Goal: Navigation & Orientation: Find specific page/section

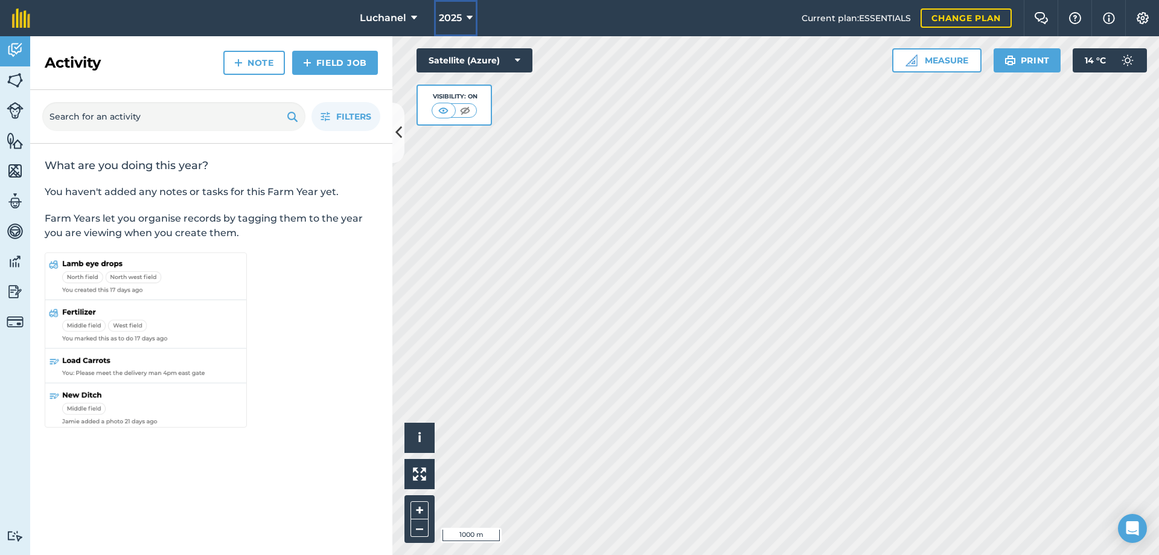
click at [470, 14] on icon at bounding box center [470, 18] width 6 height 14
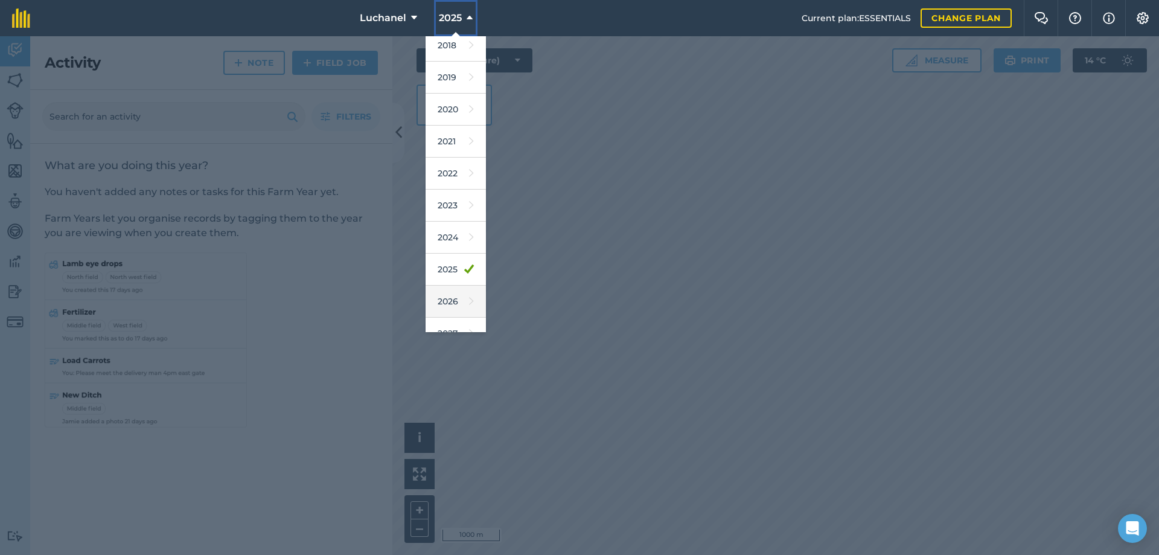
scroll to position [56, 0]
click at [450, 278] on link "2026" at bounding box center [456, 284] width 60 height 32
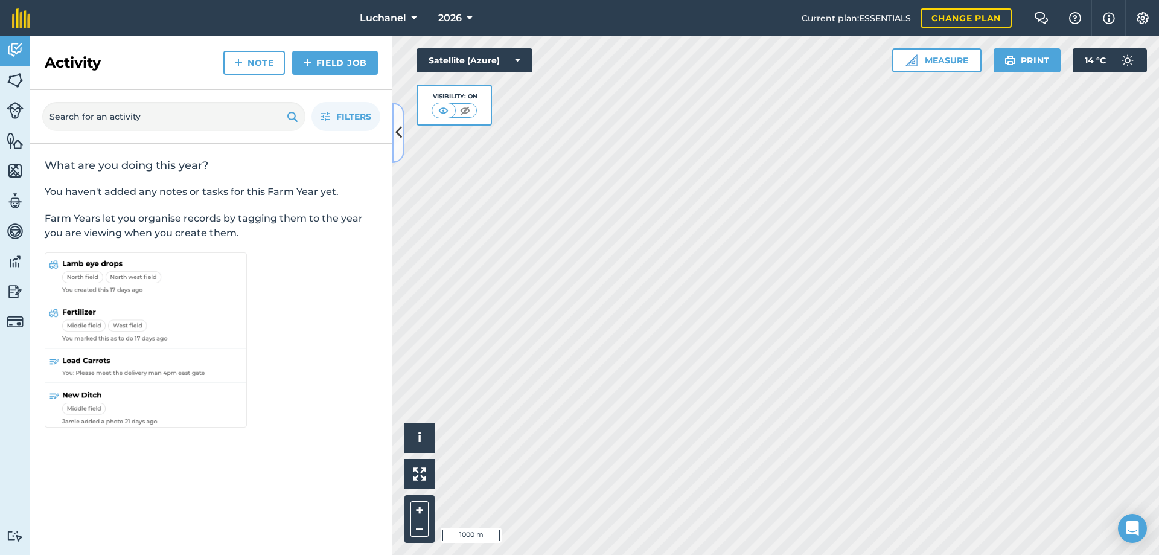
click at [397, 135] on icon at bounding box center [398, 132] width 7 height 21
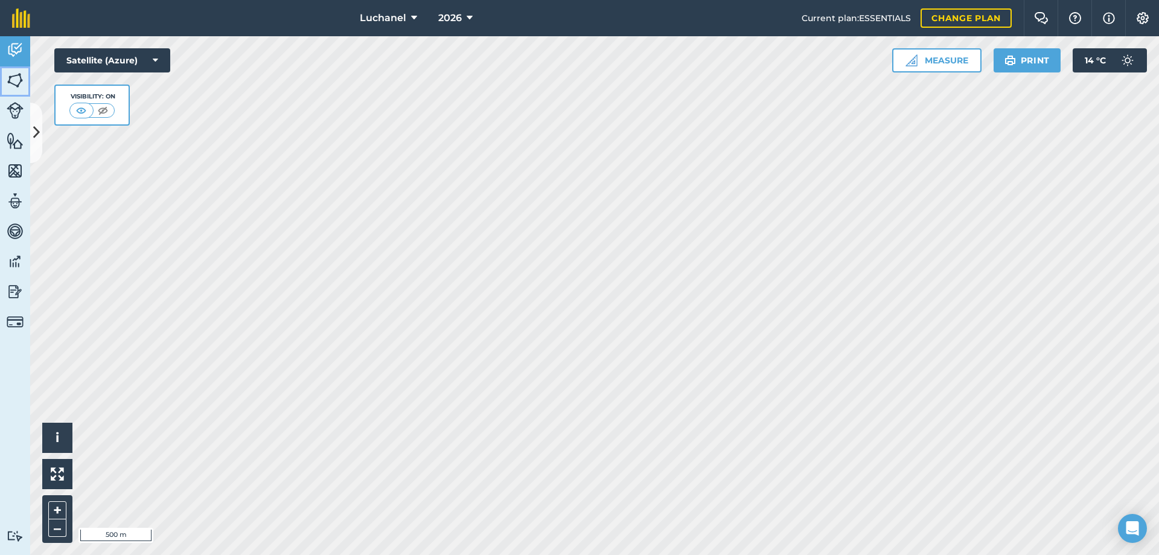
click at [17, 83] on img at bounding box center [15, 80] width 17 height 18
click at [34, 123] on icon at bounding box center [36, 132] width 7 height 21
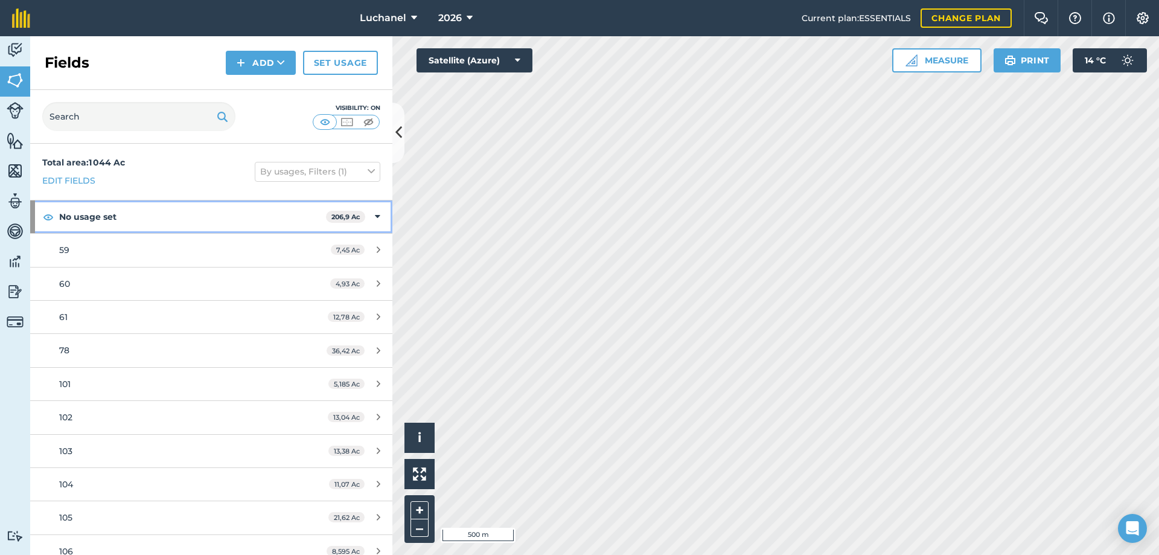
click at [375, 215] on icon at bounding box center [377, 216] width 5 height 13
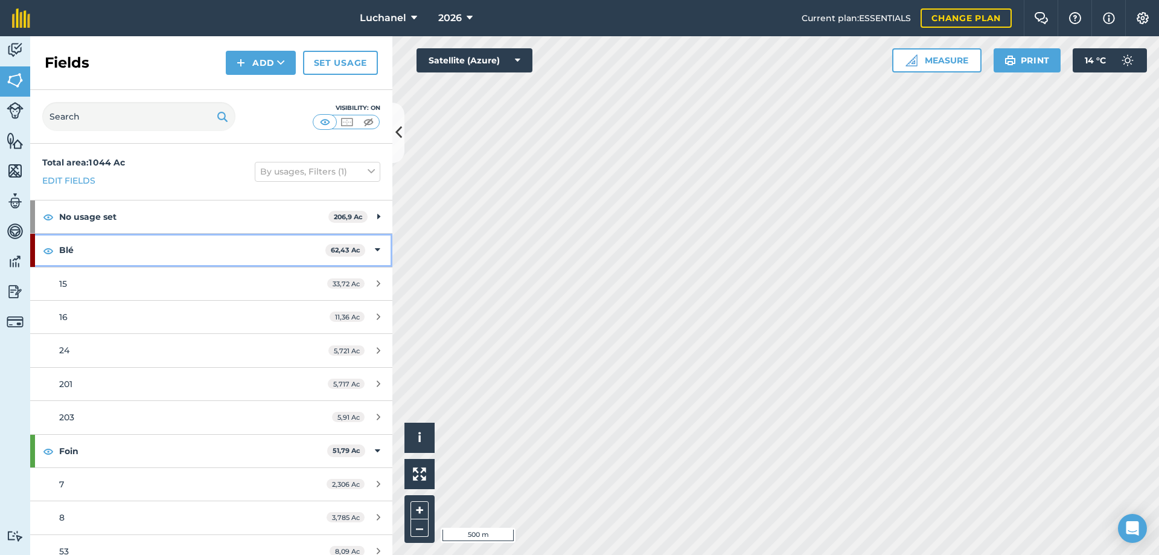
drag, startPoint x: 366, startPoint y: 248, endPoint x: 366, endPoint y: 255, distance: 6.7
click at [375, 248] on icon at bounding box center [377, 249] width 5 height 13
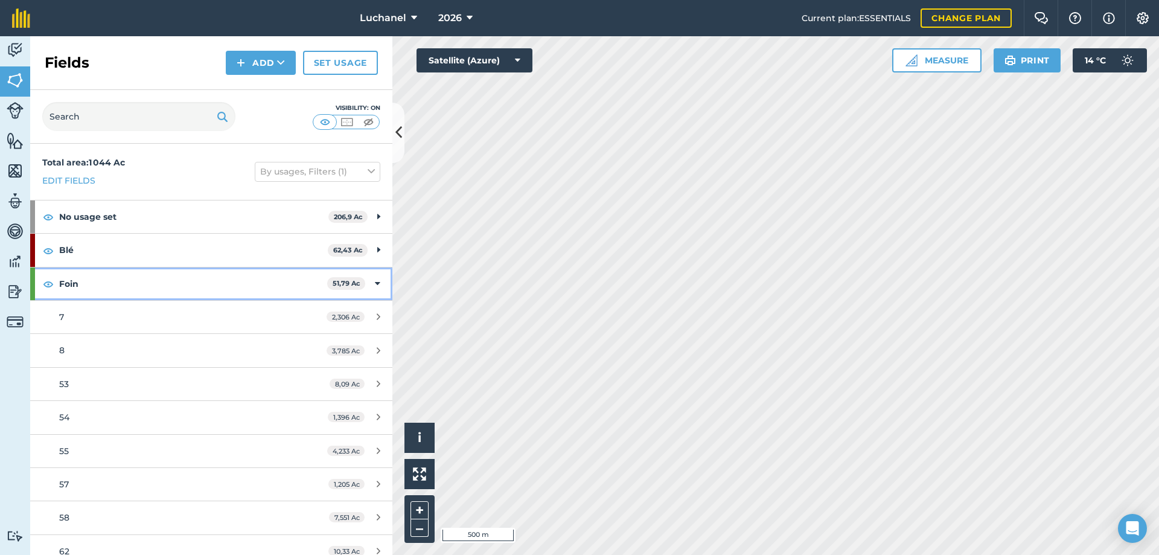
click at [375, 281] on icon at bounding box center [377, 283] width 5 height 13
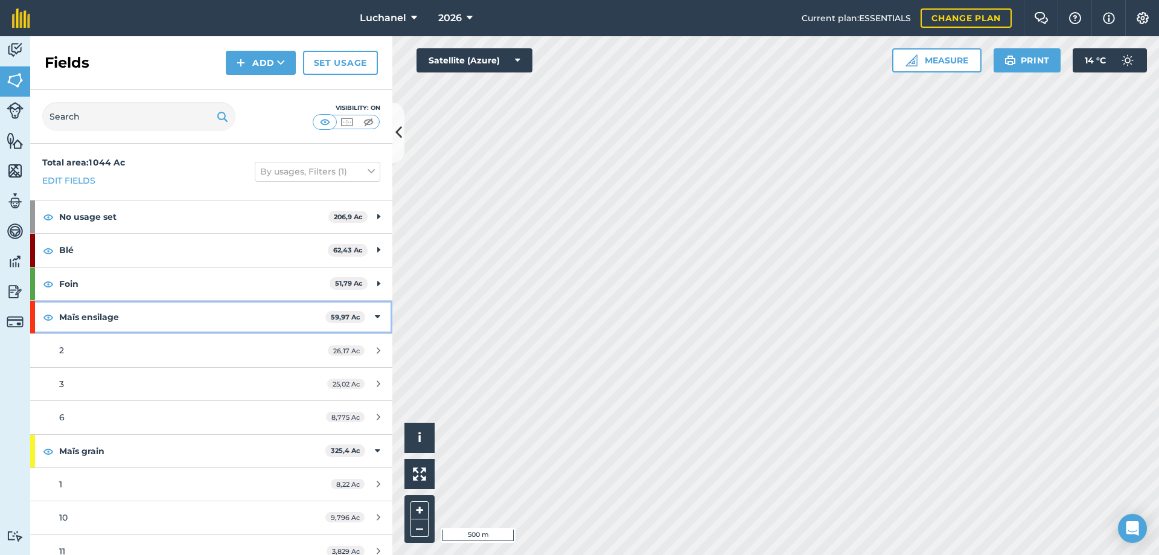
click at [375, 316] on icon at bounding box center [377, 316] width 5 height 13
click at [375, 352] on icon at bounding box center [377, 350] width 5 height 13
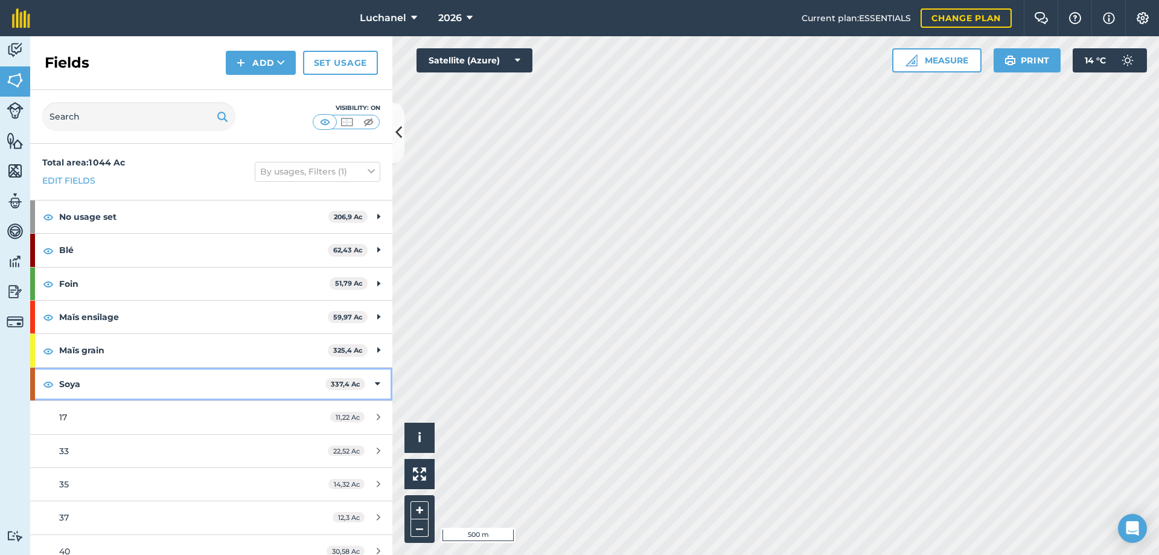
click at [375, 379] on icon at bounding box center [377, 383] width 5 height 13
